Goal: Navigation & Orientation: Find specific page/section

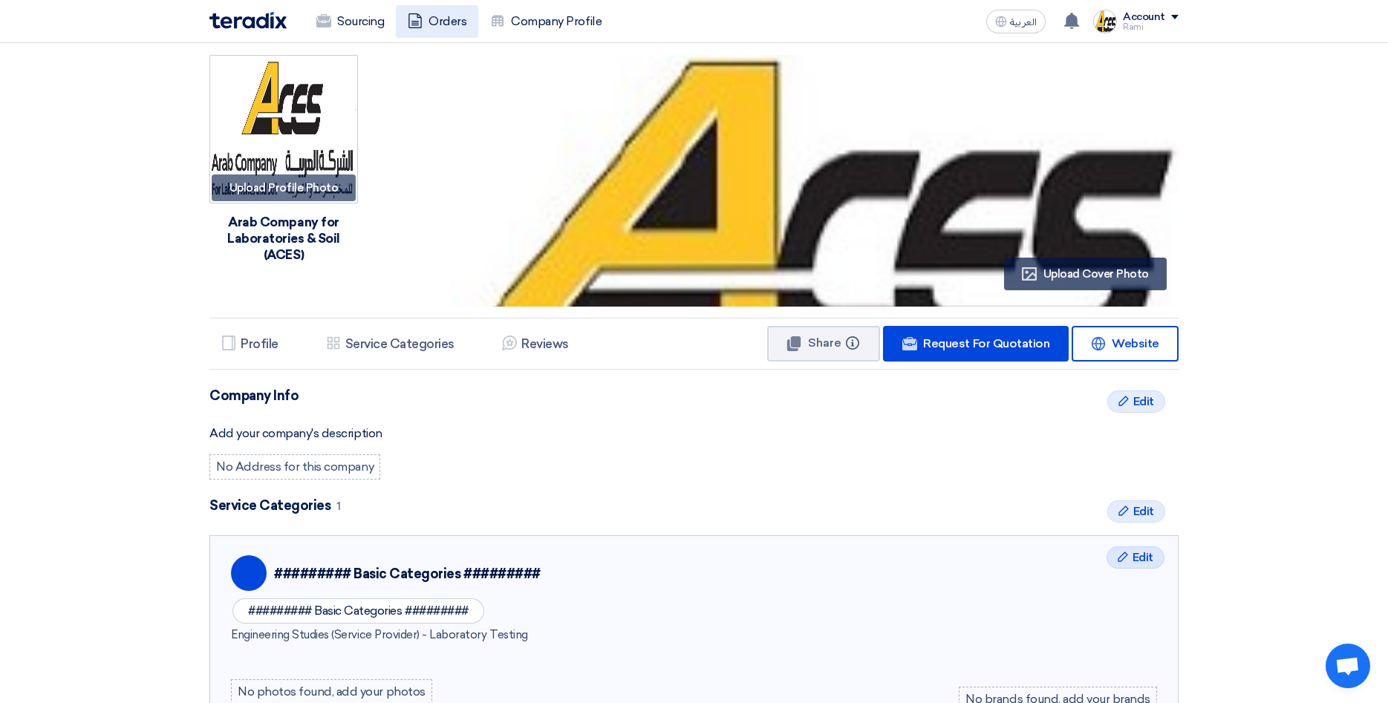
click at [452, 24] on link "Orders" at bounding box center [437, 21] width 82 height 33
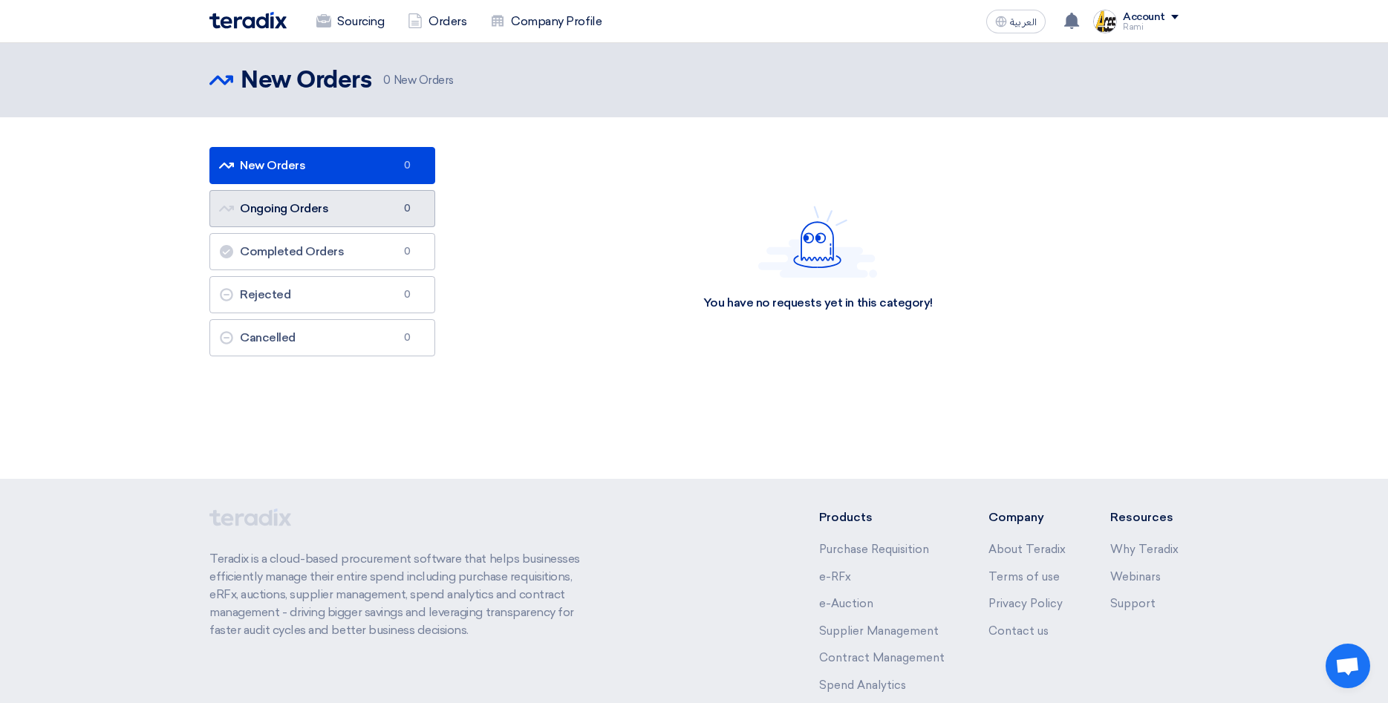
click at [348, 211] on link "Ongoing Orders Ongoing Orders 0" at bounding box center [322, 208] width 226 height 37
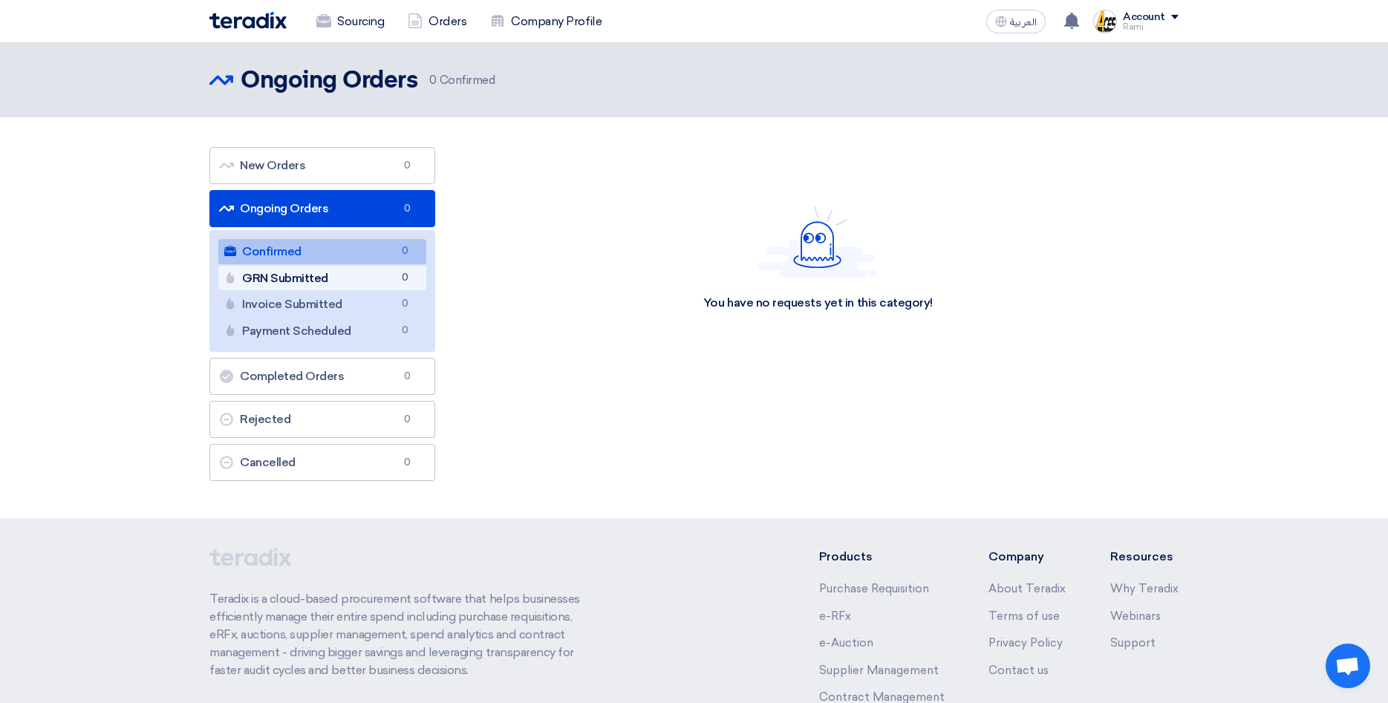
click at [337, 281] on link "GRN Submitted GRN Submitted 0" at bounding box center [322, 278] width 208 height 25
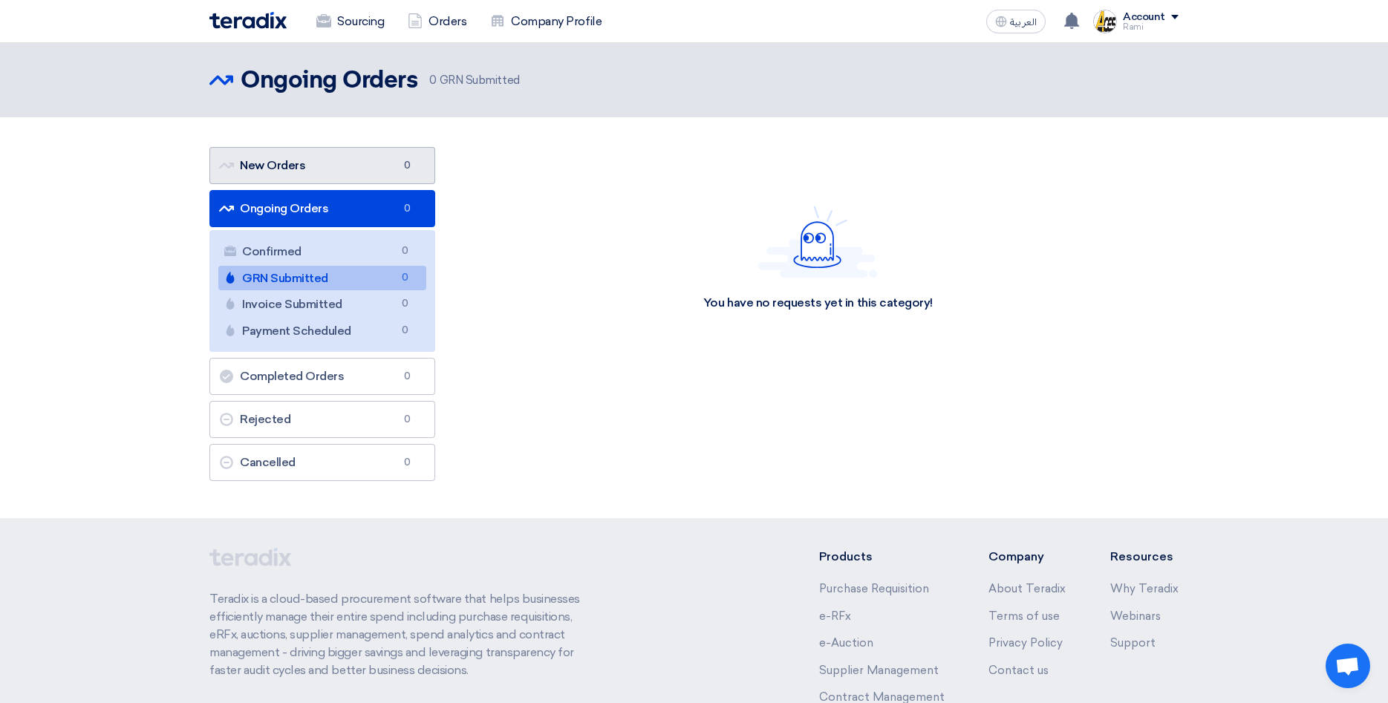
click at [332, 170] on link "New Orders New Orders 0" at bounding box center [322, 165] width 226 height 37
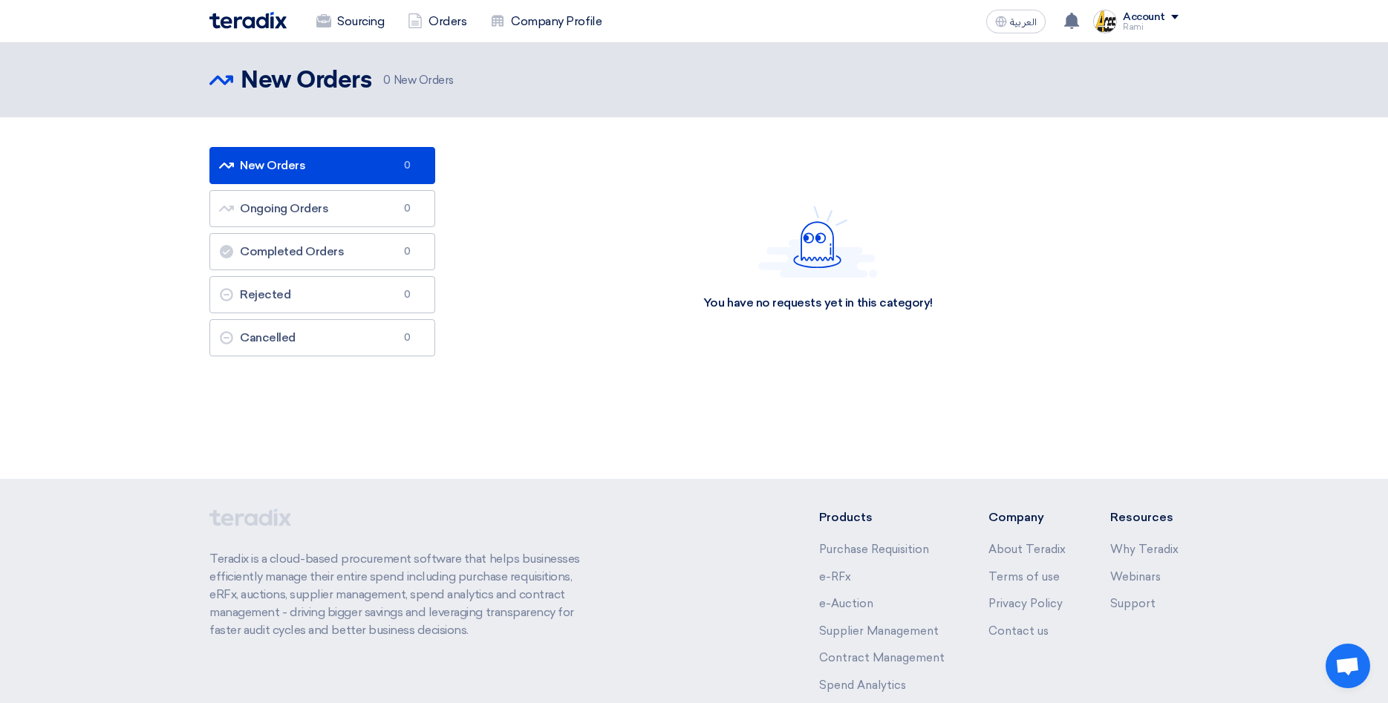
click at [271, 169] on link "New Orders New Orders 0" at bounding box center [322, 165] width 226 height 37
click at [283, 252] on link "Completed Orders Completed Orders 0" at bounding box center [322, 251] width 226 height 37
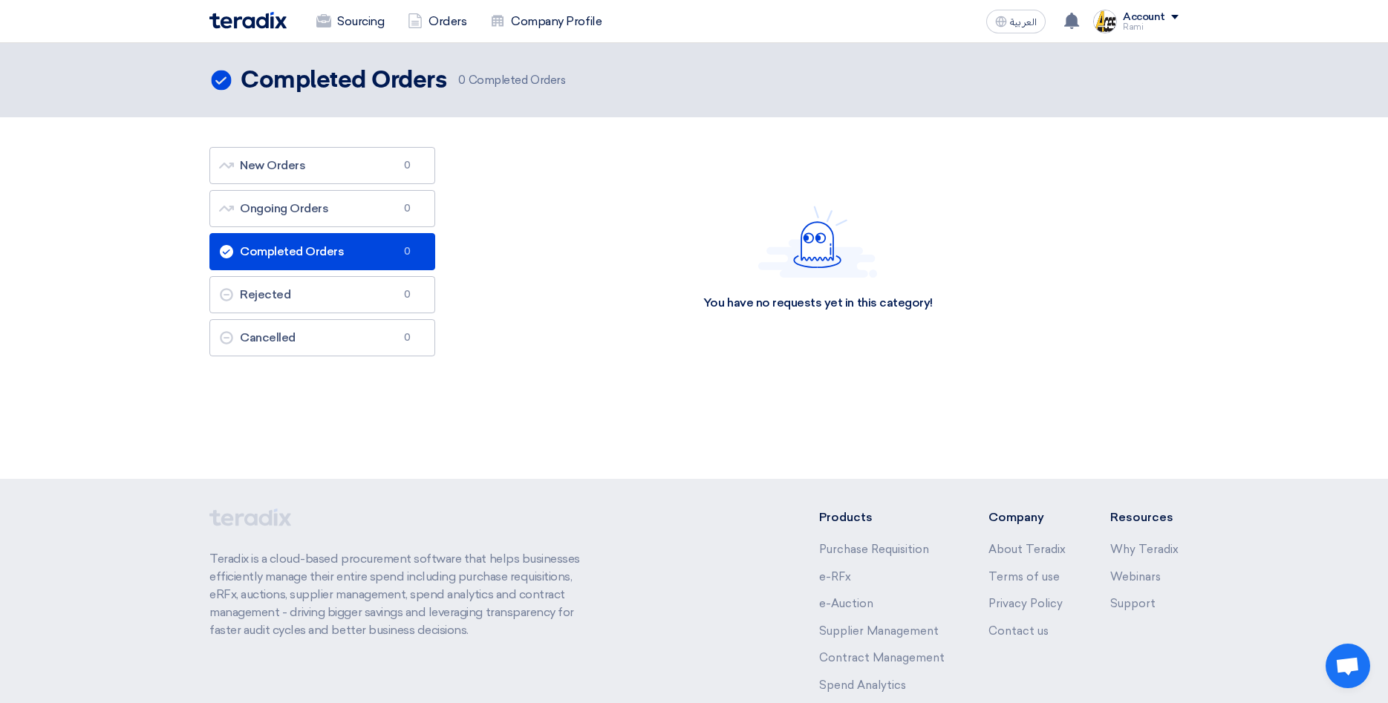
click at [283, 252] on link "Completed Orders Completed Orders 0" at bounding box center [322, 251] width 226 height 37
click at [267, 295] on link "Rejected Rejected 0" at bounding box center [322, 294] width 226 height 37
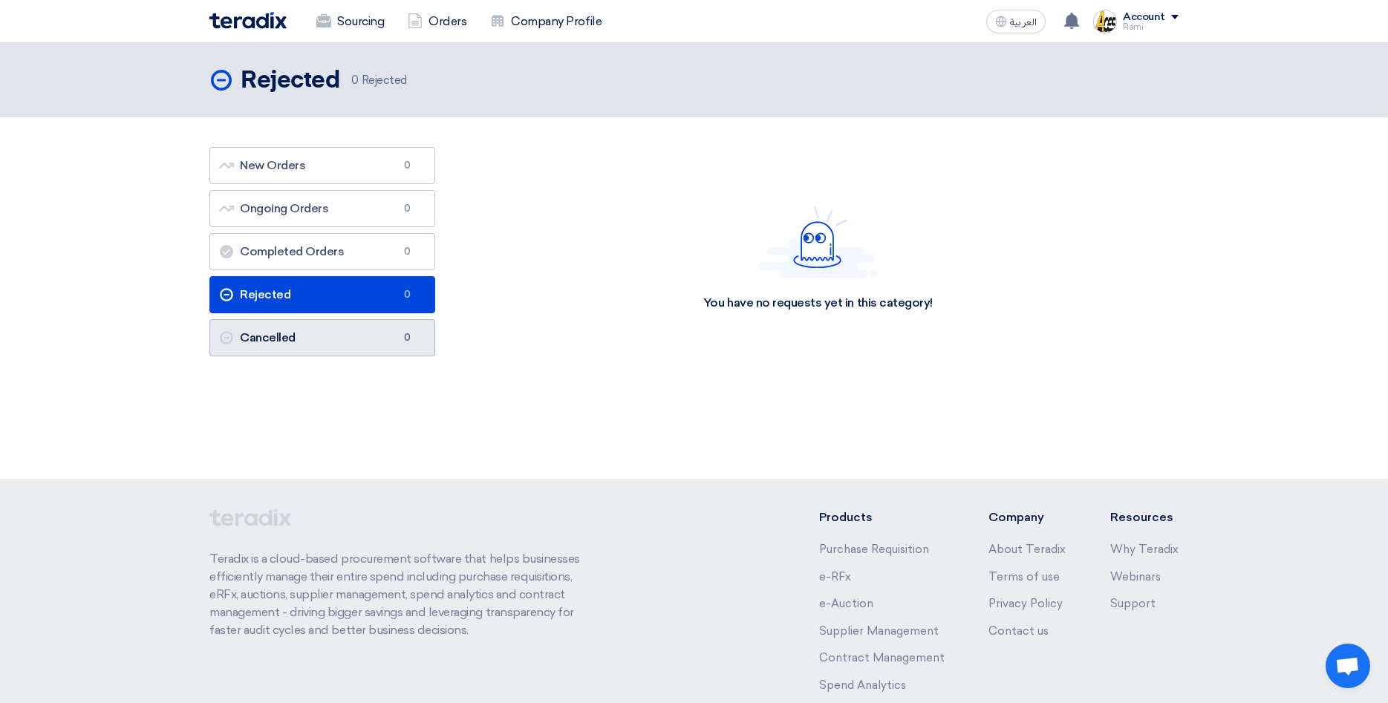
click at [264, 330] on link "Cancelled Cancelled 0" at bounding box center [322, 337] width 226 height 37
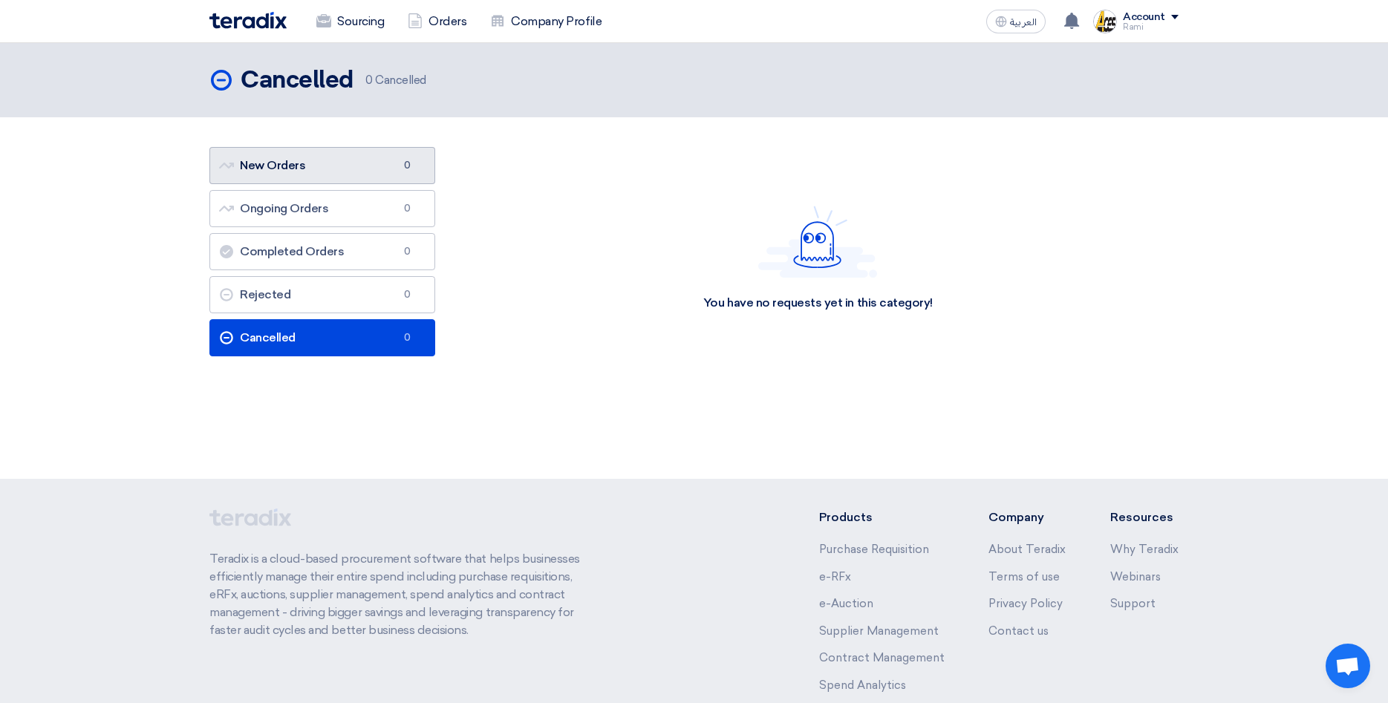
click at [303, 162] on link "New Orders New Orders 0" at bounding box center [322, 165] width 226 height 37
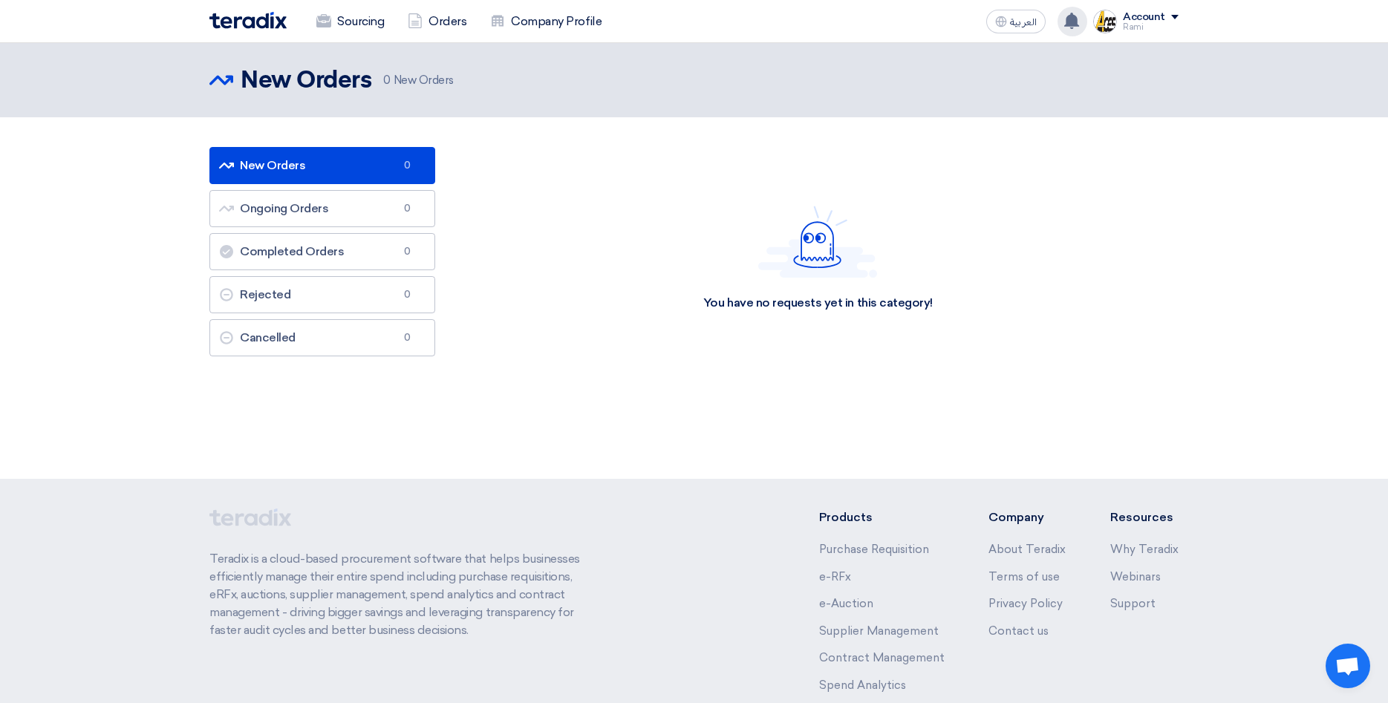
click at [1078, 17] on icon at bounding box center [1071, 21] width 16 height 16
click at [1007, 18] on use at bounding box center [1001, 21] width 11 height 11
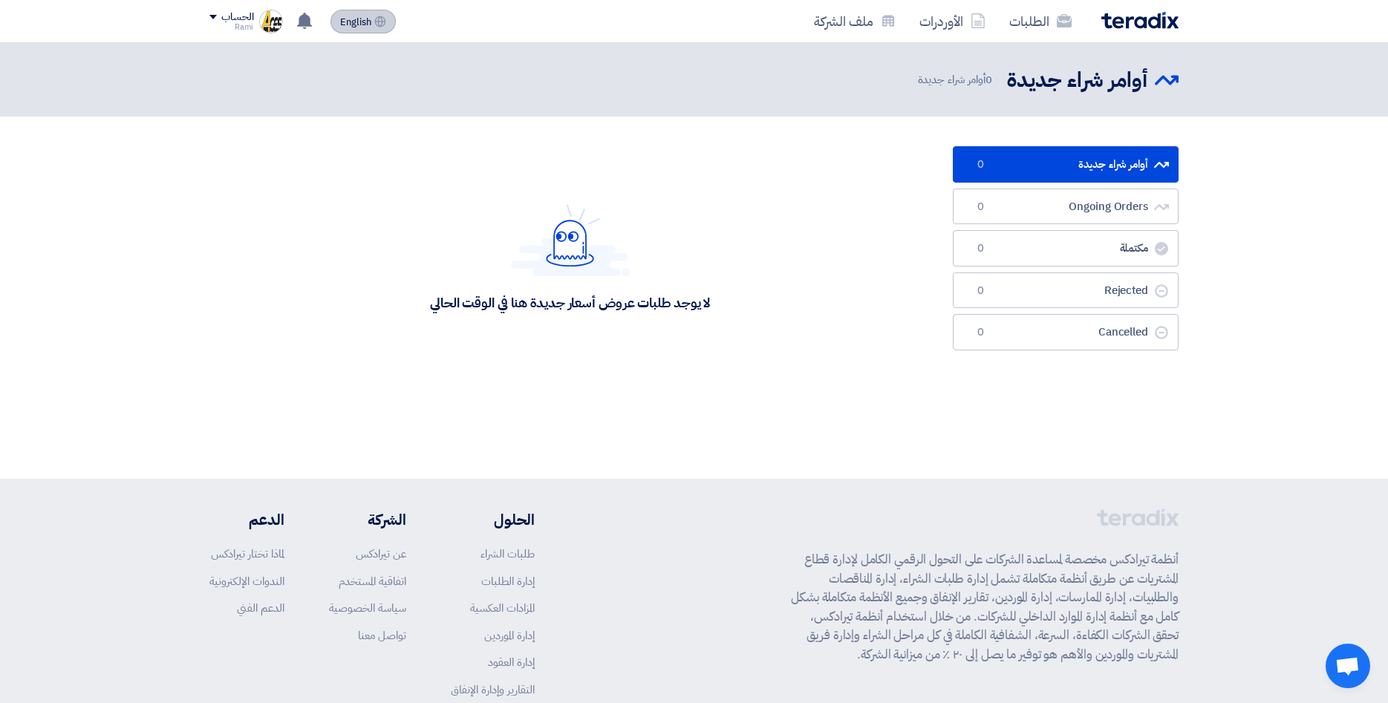
click at [1007, 18] on link "الطلبات" at bounding box center [1040, 21] width 86 height 35
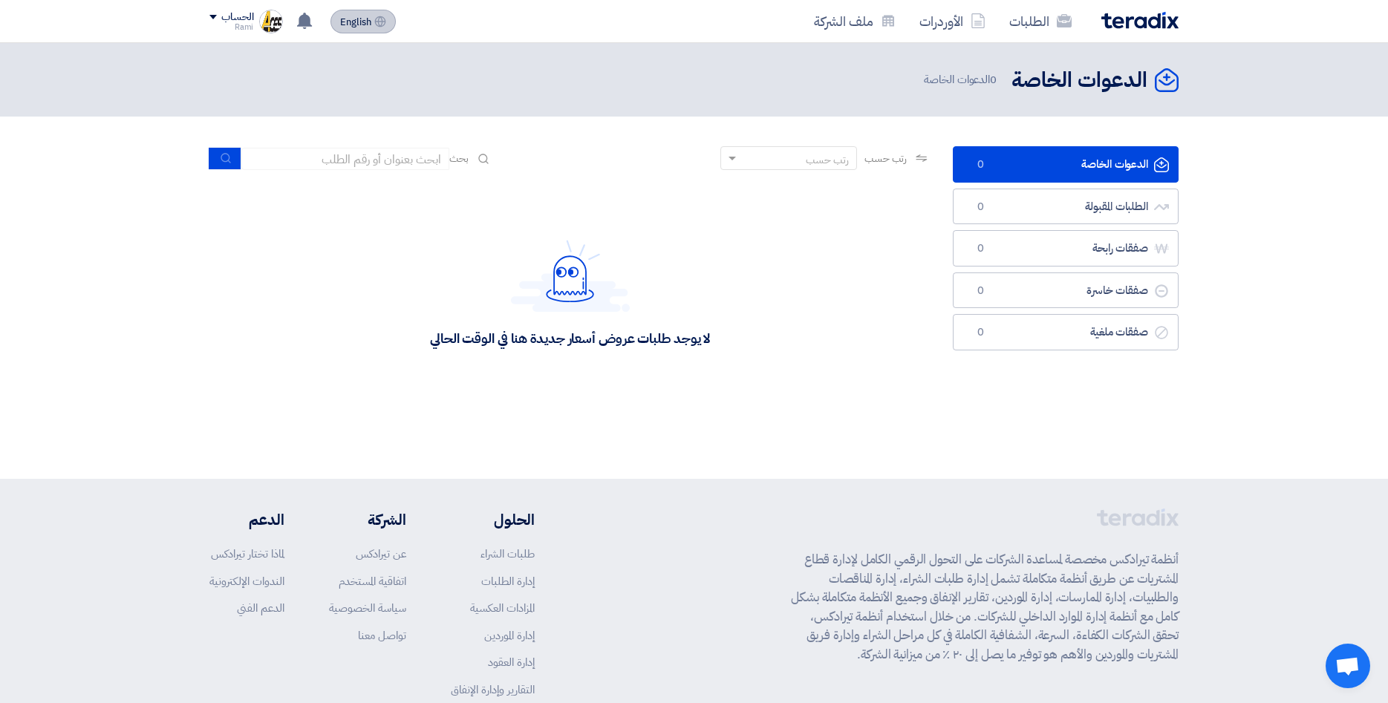
click at [349, 24] on span "English" at bounding box center [355, 22] width 31 height 10
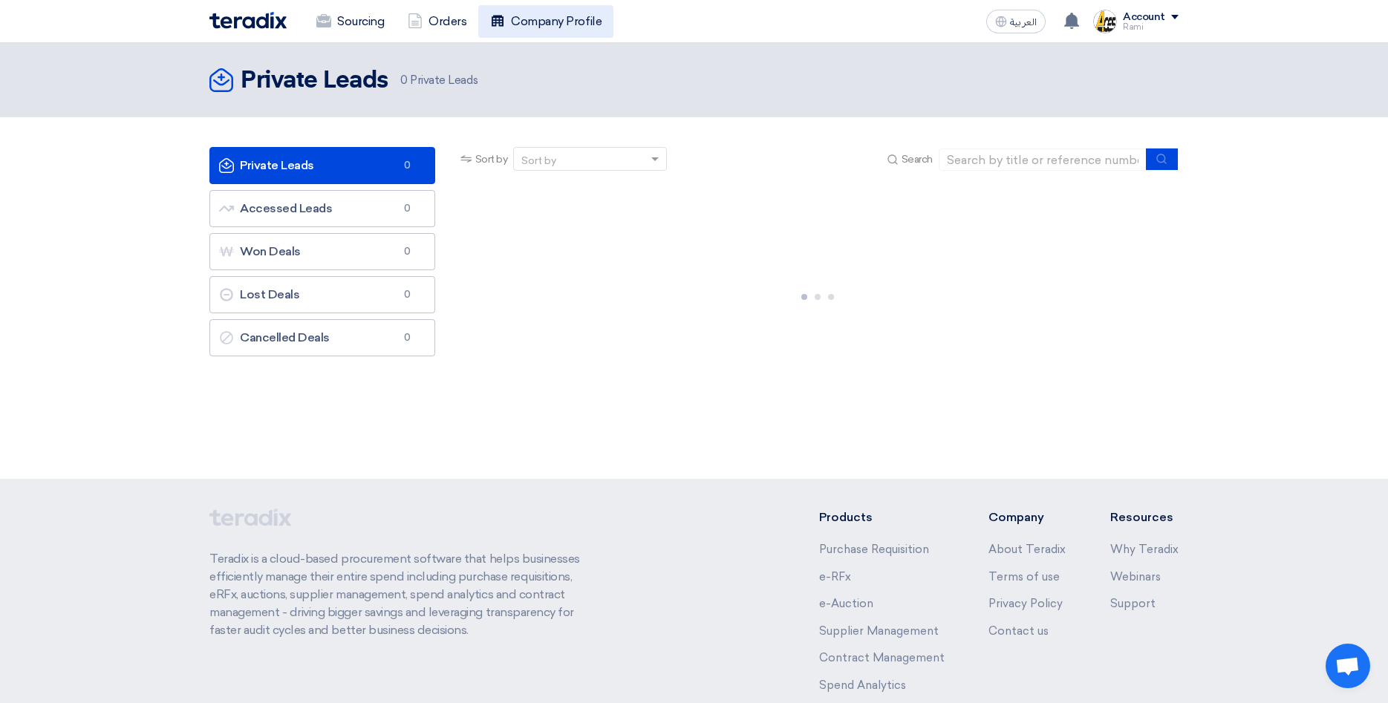
click at [546, 21] on link "Company Profile" at bounding box center [545, 21] width 135 height 33
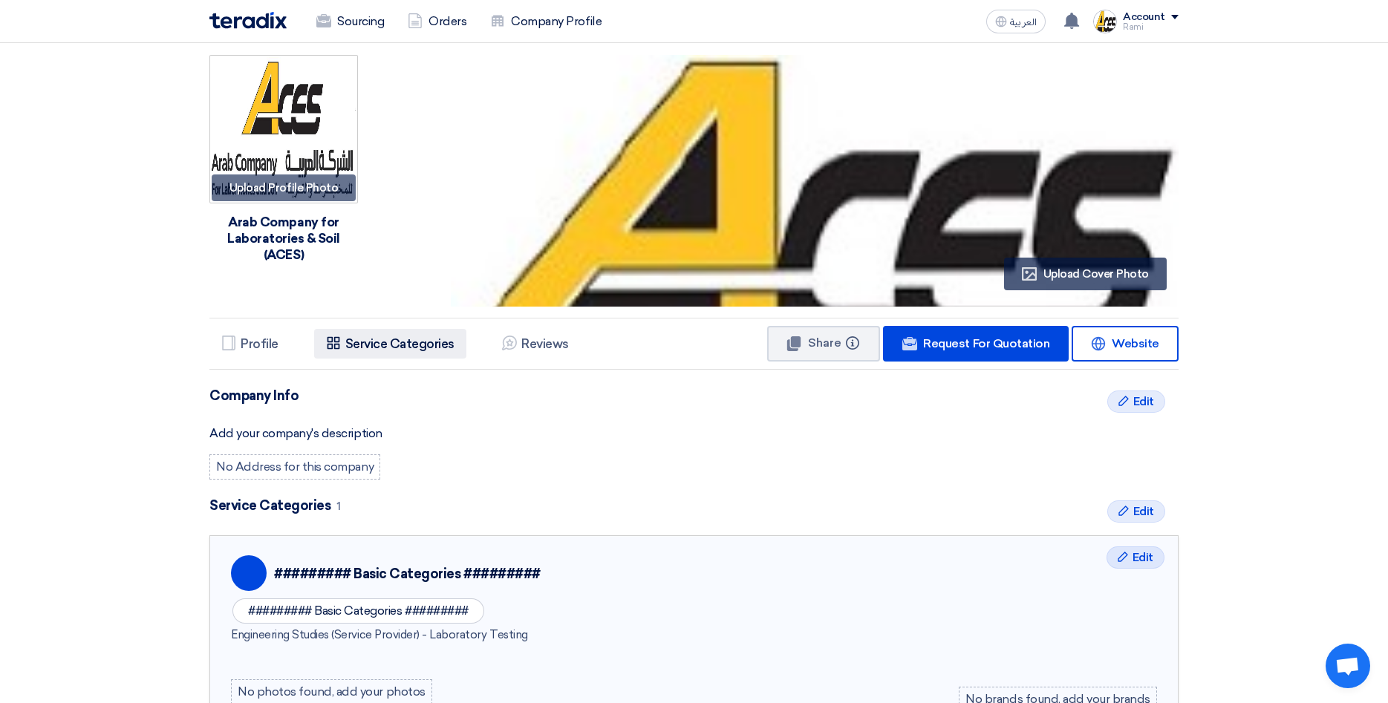
click at [408, 340] on h5 "Service Categories" at bounding box center [399, 343] width 109 height 15
click at [340, 24] on link "Sourcing" at bounding box center [349, 21] width 91 height 33
